Goal: Information Seeking & Learning: Learn about a topic

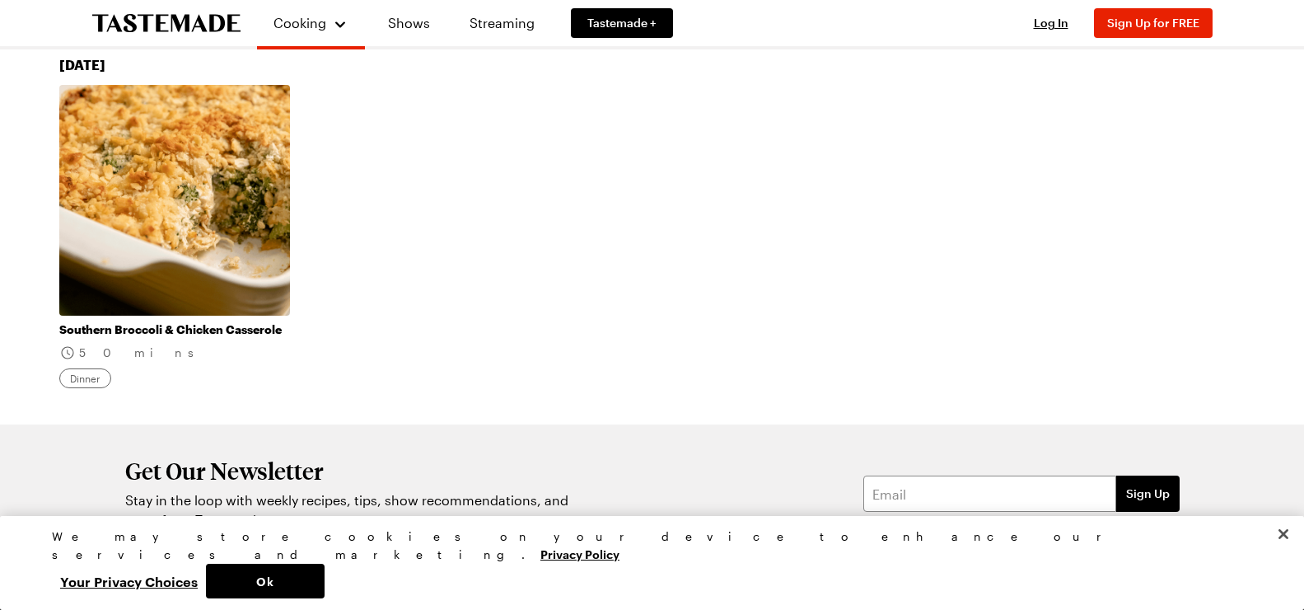
scroll to position [1231, 0]
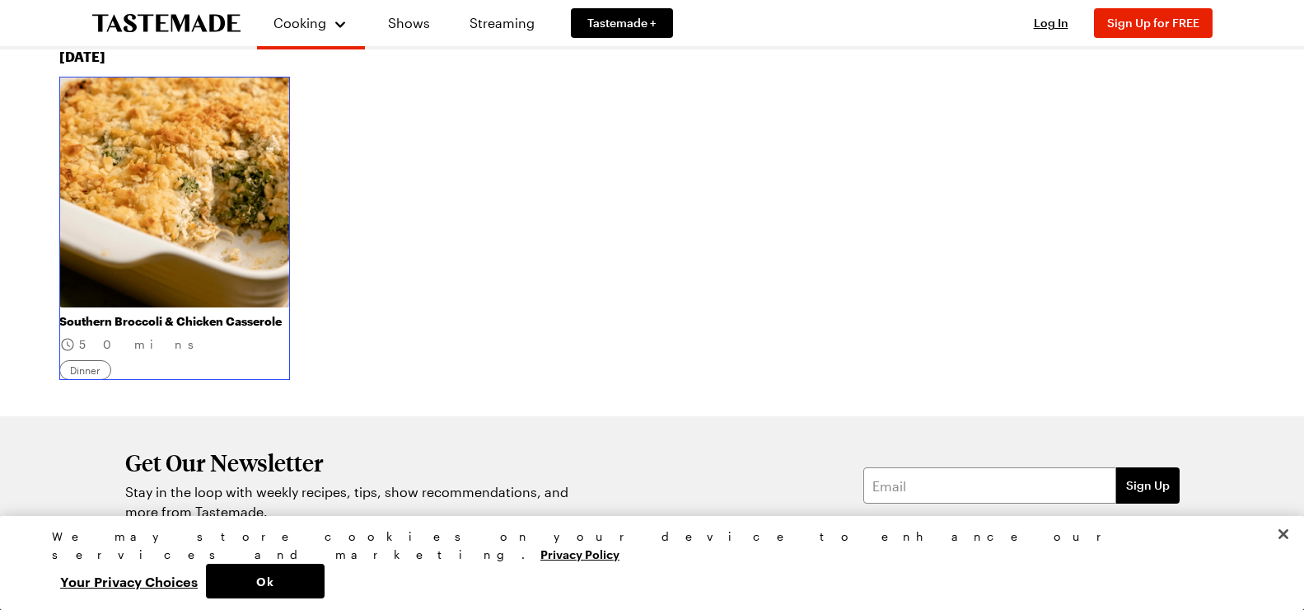
click at [185, 319] on link "Southern Broccoli & Chicken Casserole" at bounding box center [174, 321] width 231 height 15
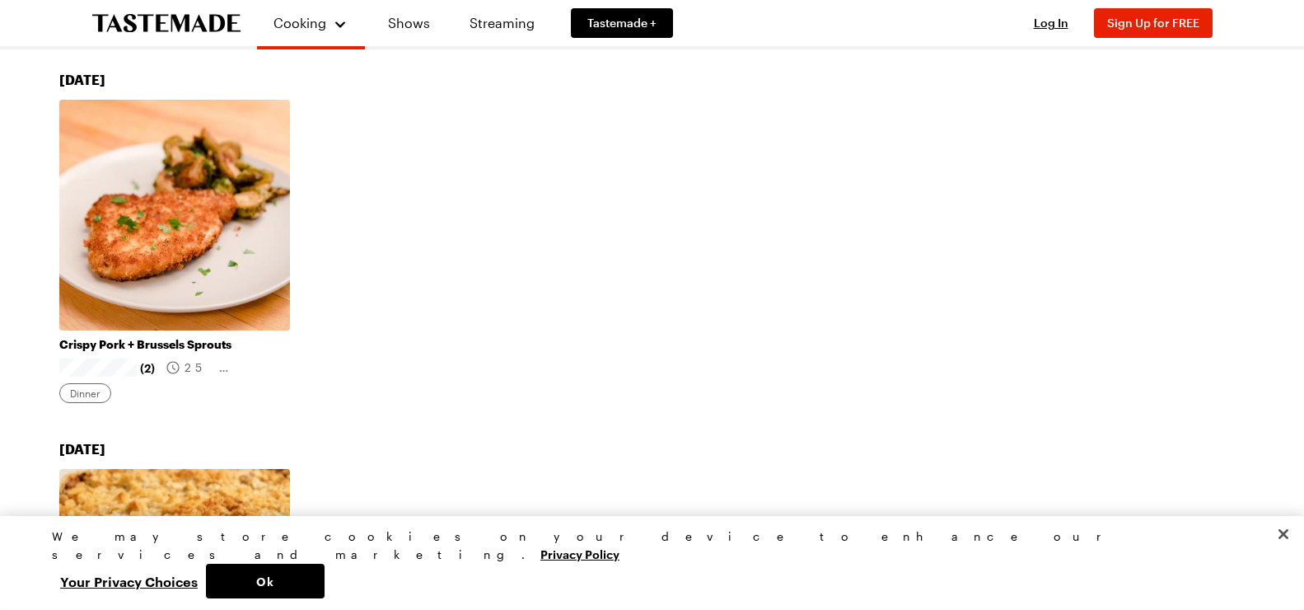
scroll to position [837, 0]
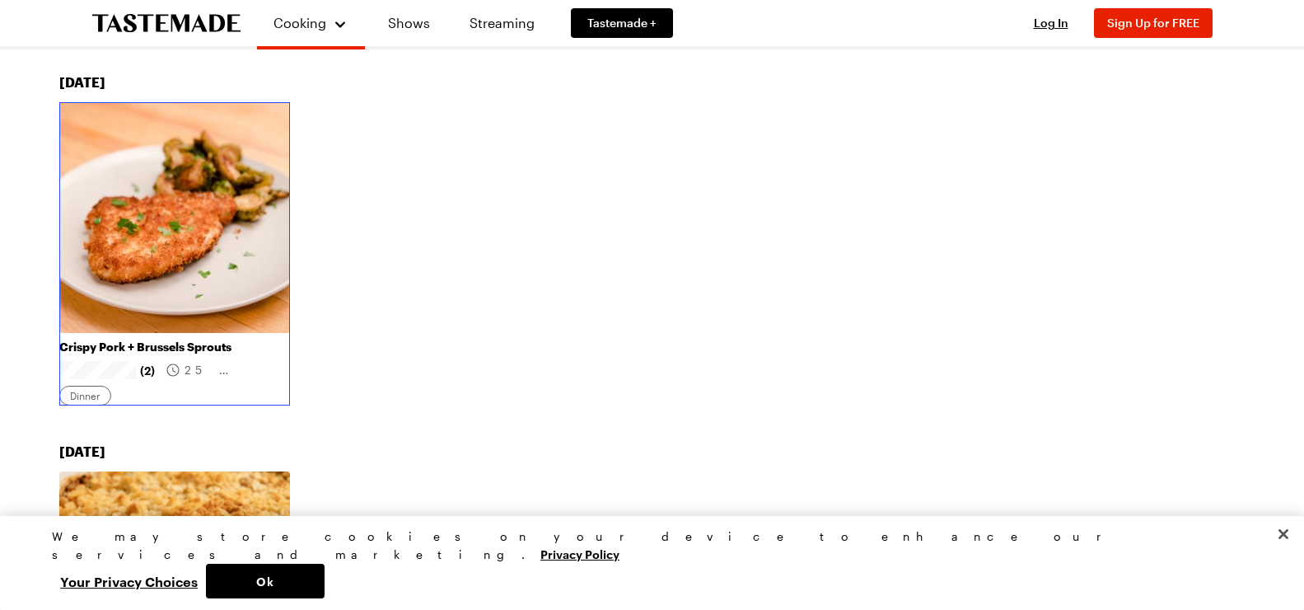
click at [156, 344] on link "Crispy Pork + Brussels Sprouts" at bounding box center [174, 346] width 231 height 15
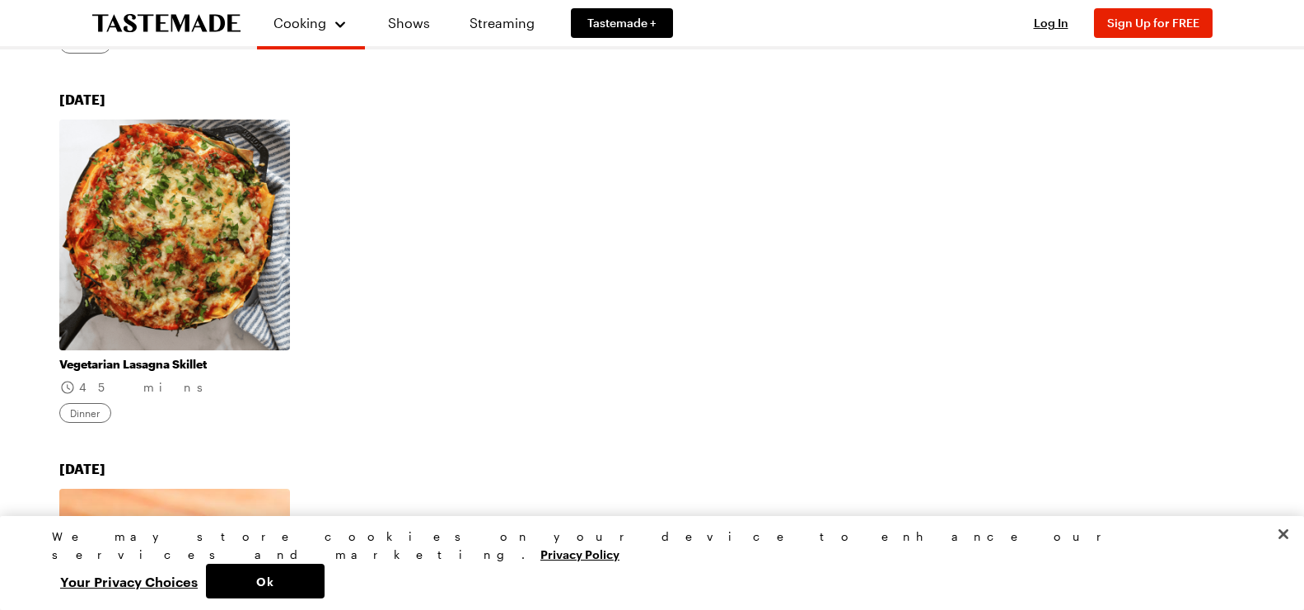
scroll to position [442, 0]
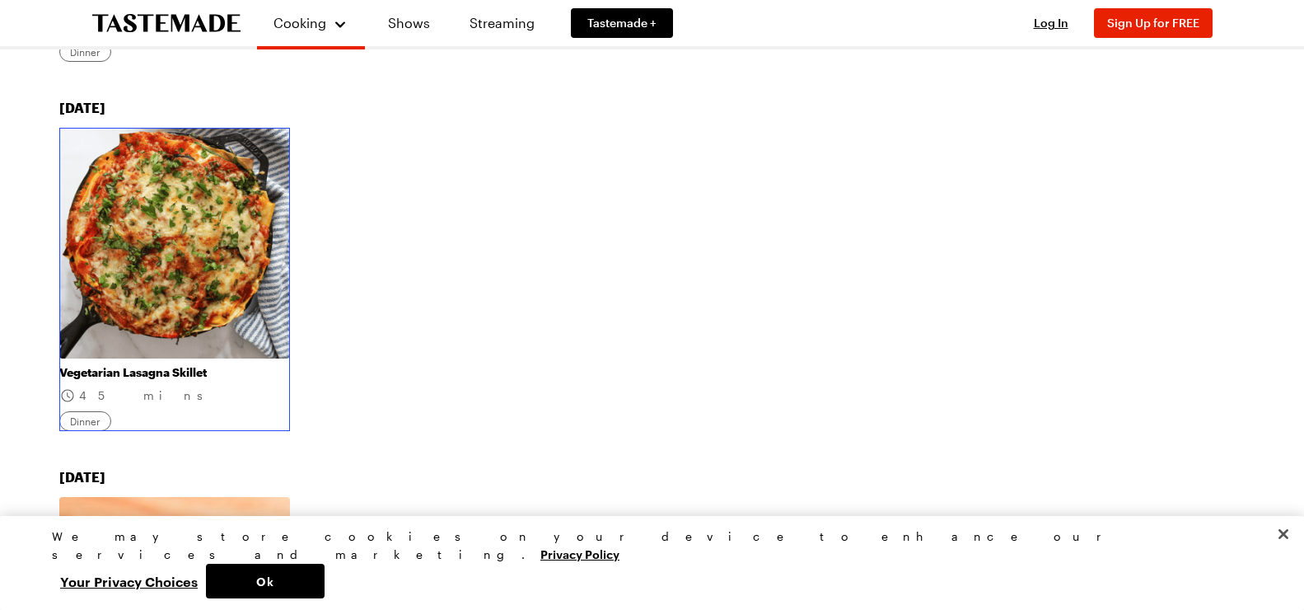
click at [150, 373] on link "Vegetarian Lasagna Skillet" at bounding box center [174, 372] width 231 height 15
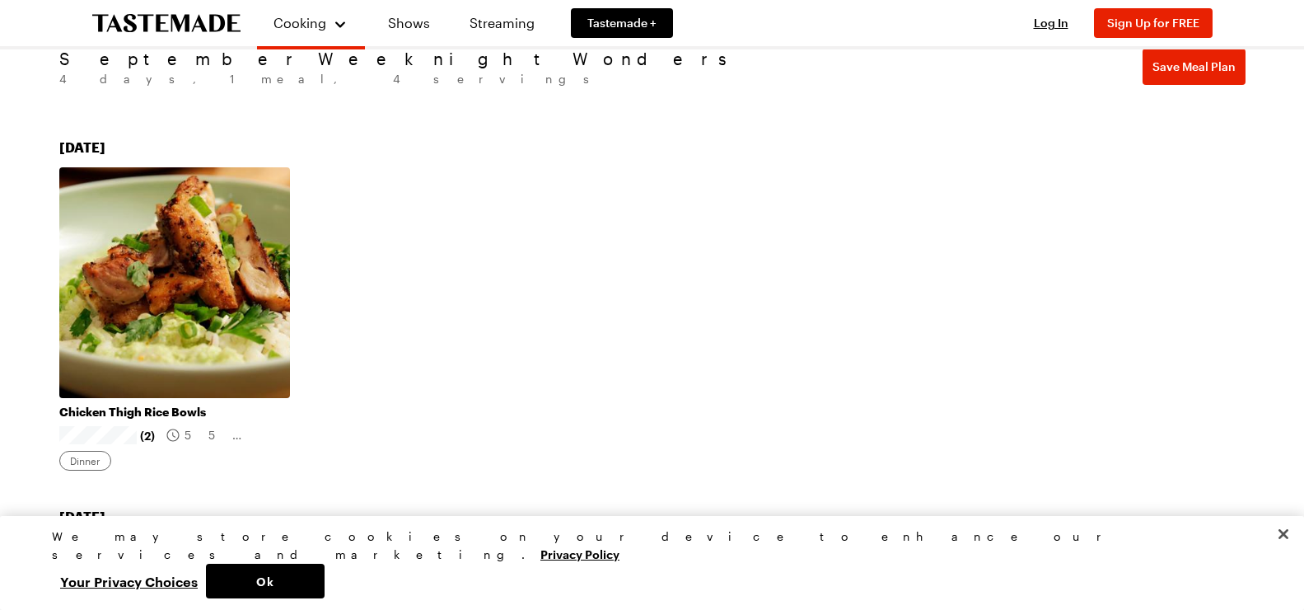
scroll to position [26, 0]
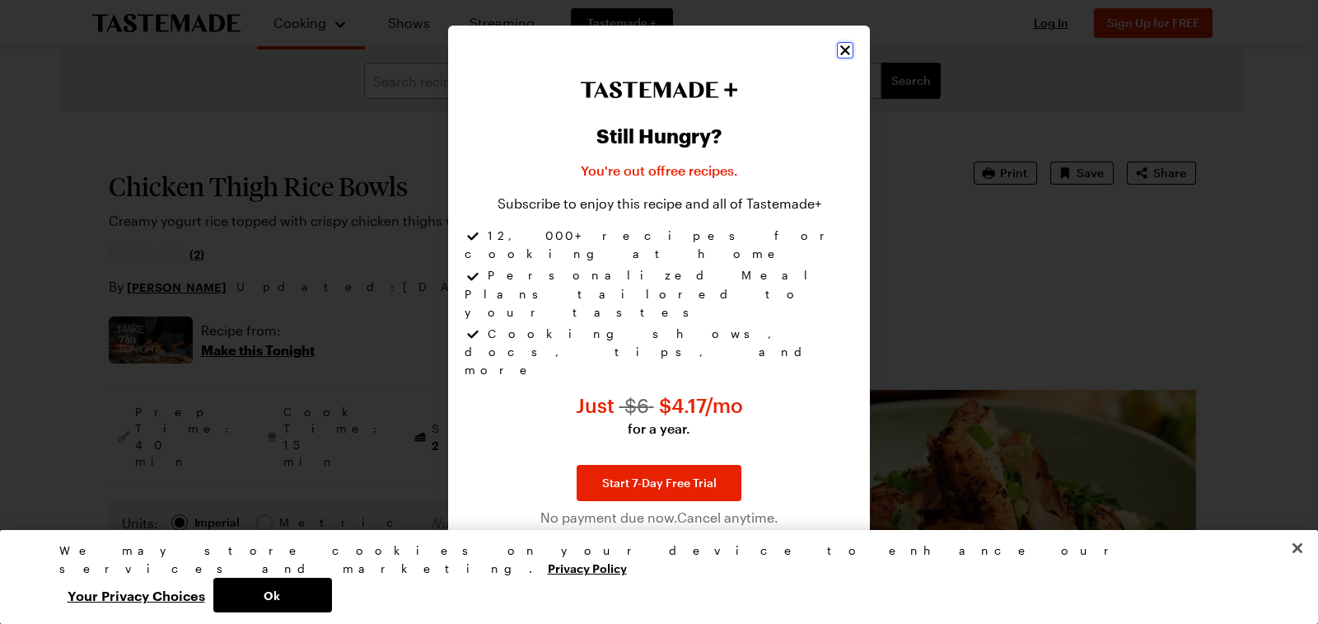
click at [848, 58] on icon "Close" at bounding box center [845, 50] width 16 height 16
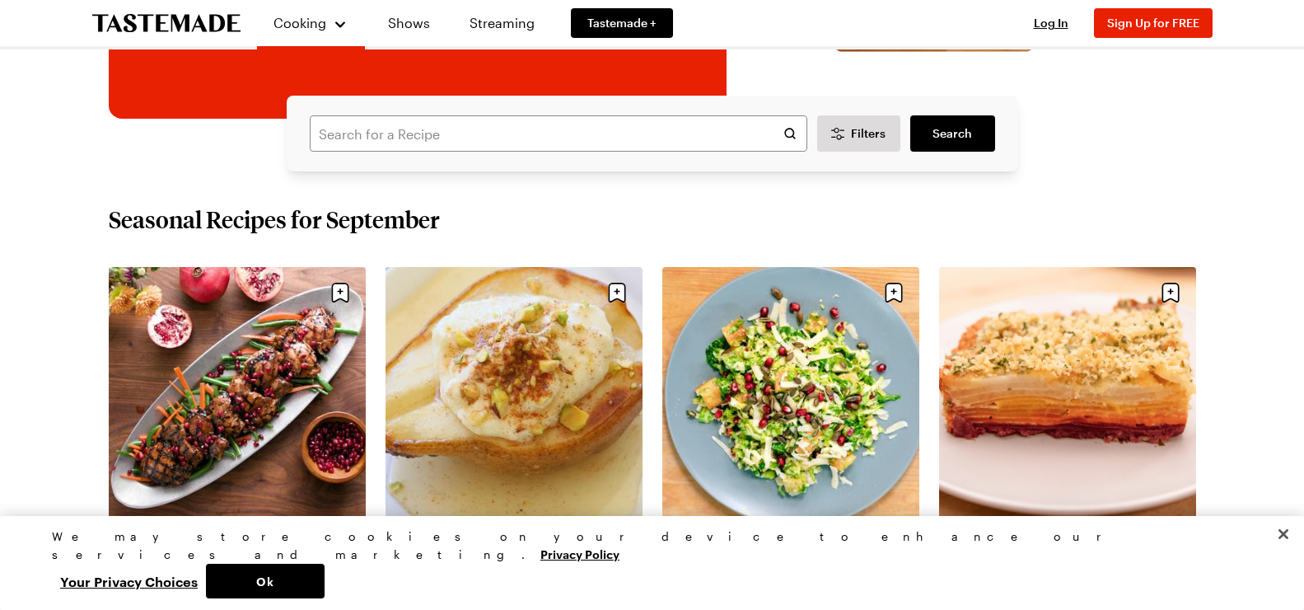
scroll to position [414, 0]
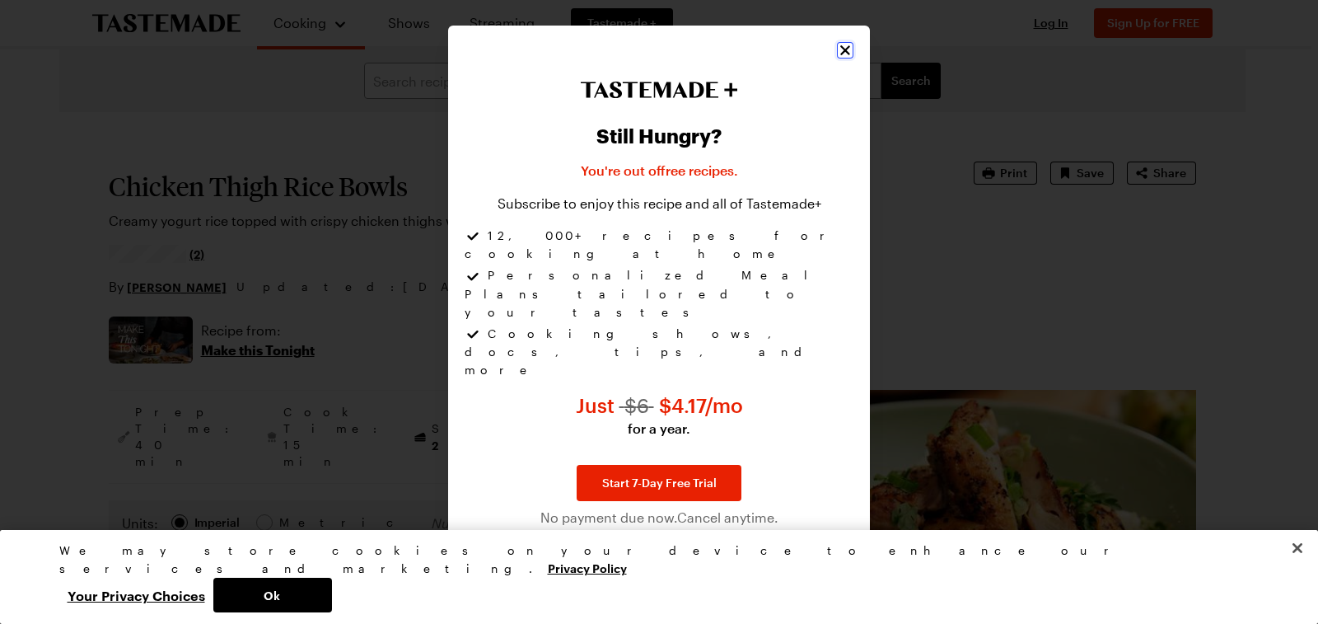
click at [843, 58] on icon "Close" at bounding box center [845, 50] width 16 height 16
